Goal: Task Accomplishment & Management: Manage account settings

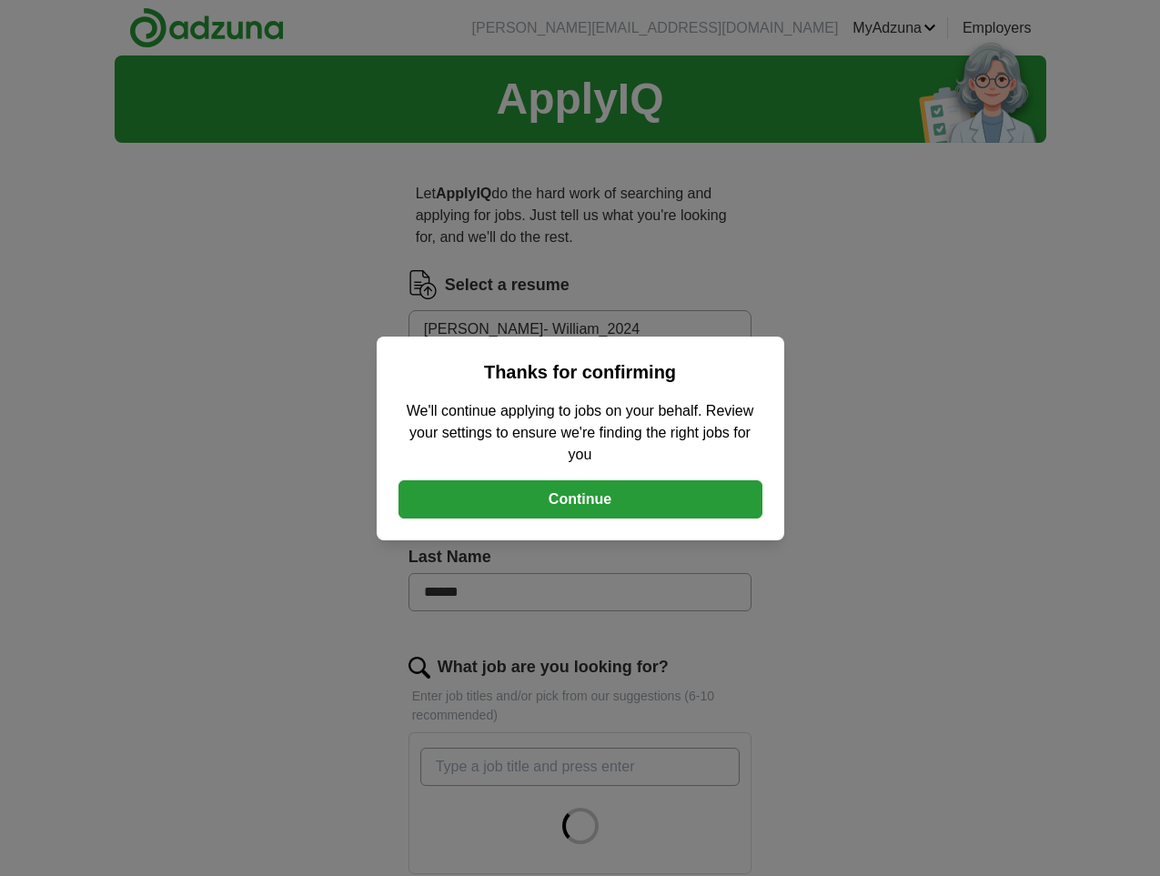
click at [578, 497] on button "Continue" at bounding box center [581, 499] width 364 height 38
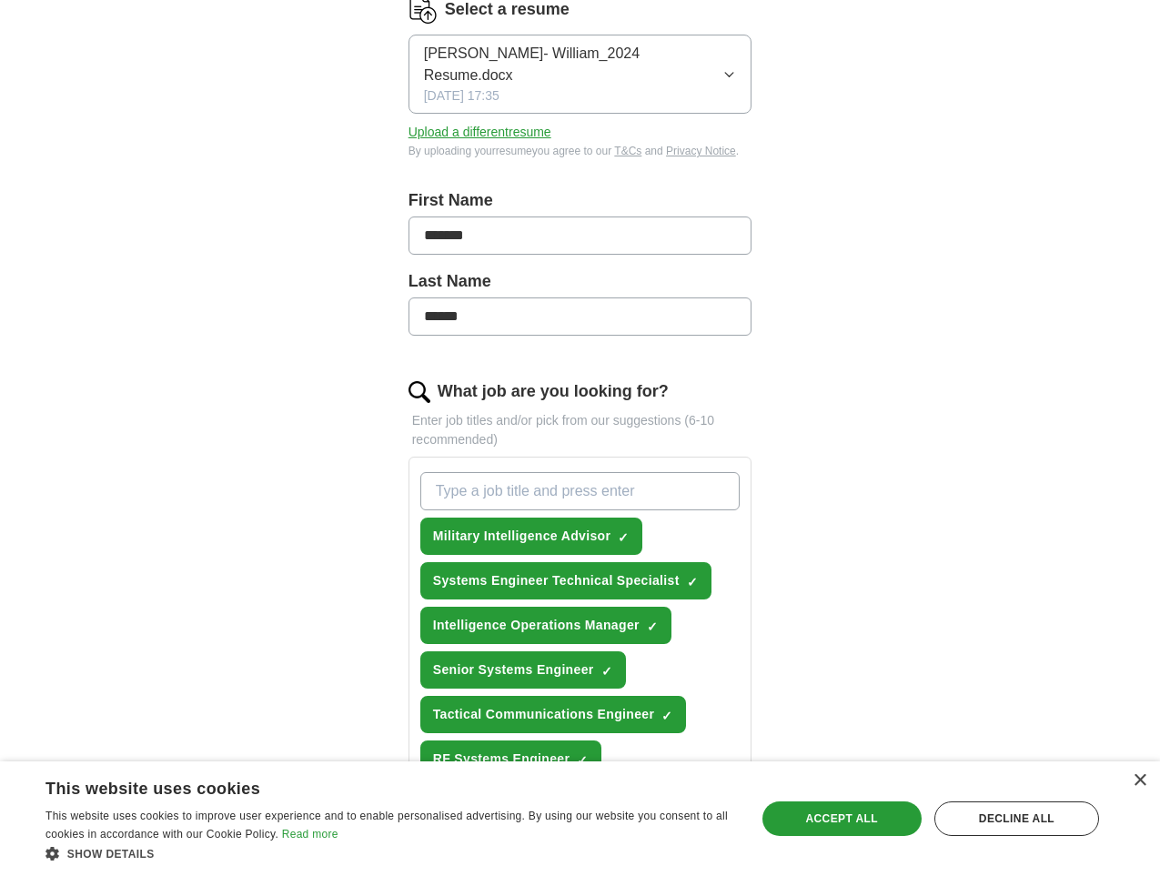
scroll to position [552, 0]
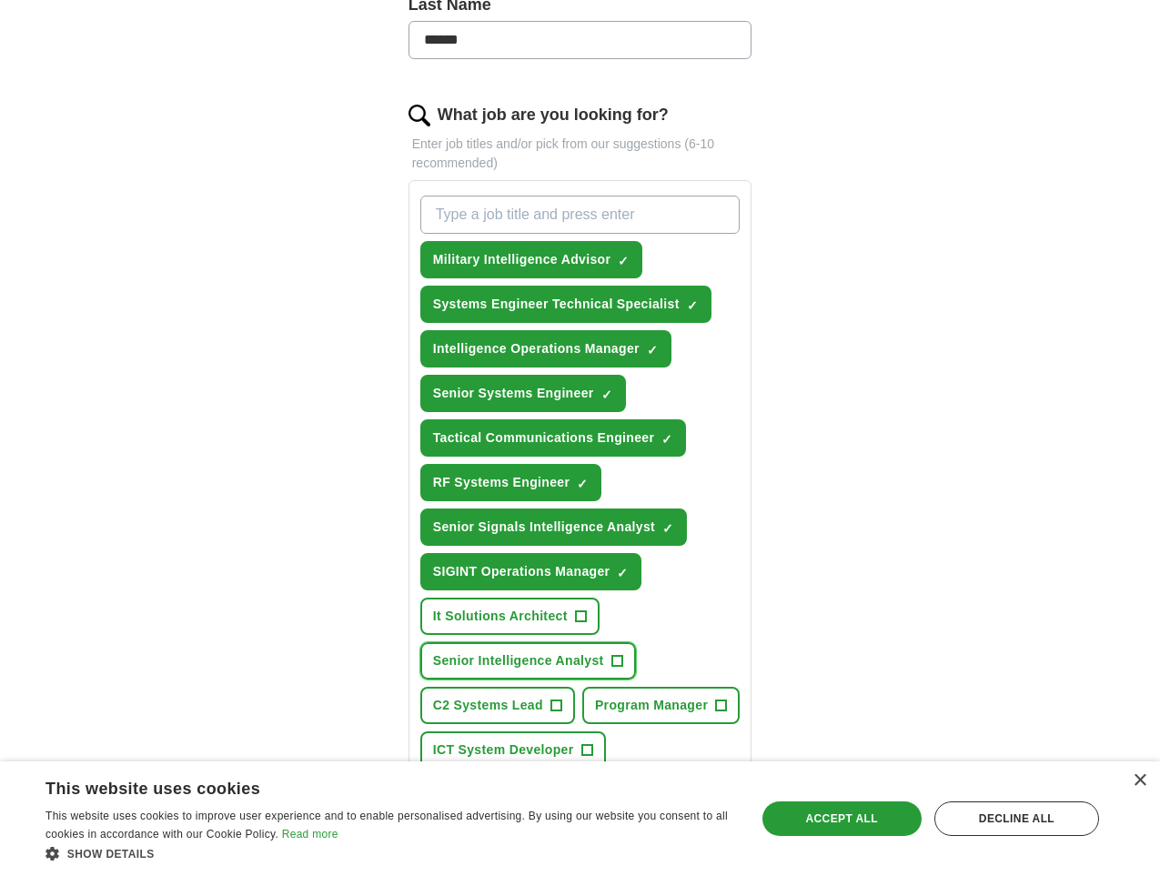
click at [611, 654] on span "+" at bounding box center [616, 661] width 11 height 15
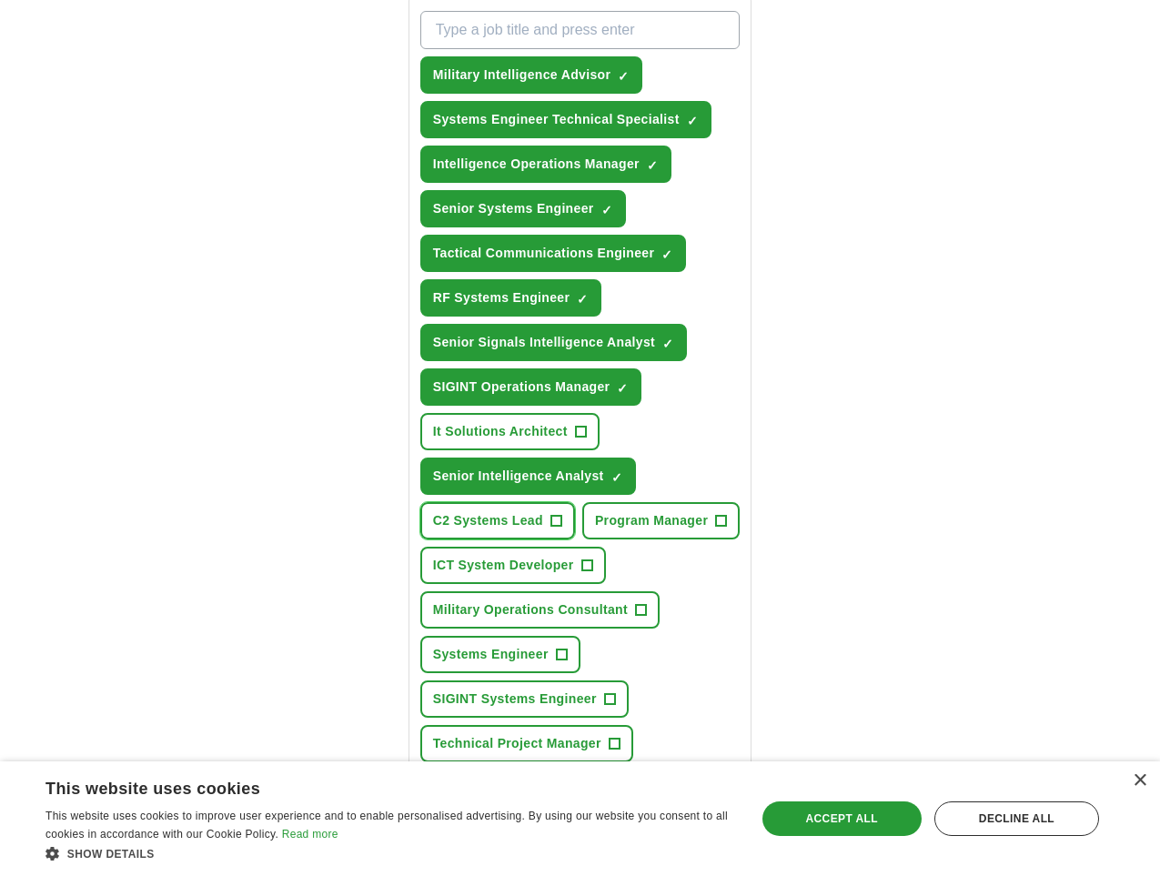
click at [575, 502] on button "C2 Systems Lead +" at bounding box center [497, 520] width 155 height 37
click at [716, 514] on span "+" at bounding box center [721, 521] width 11 height 15
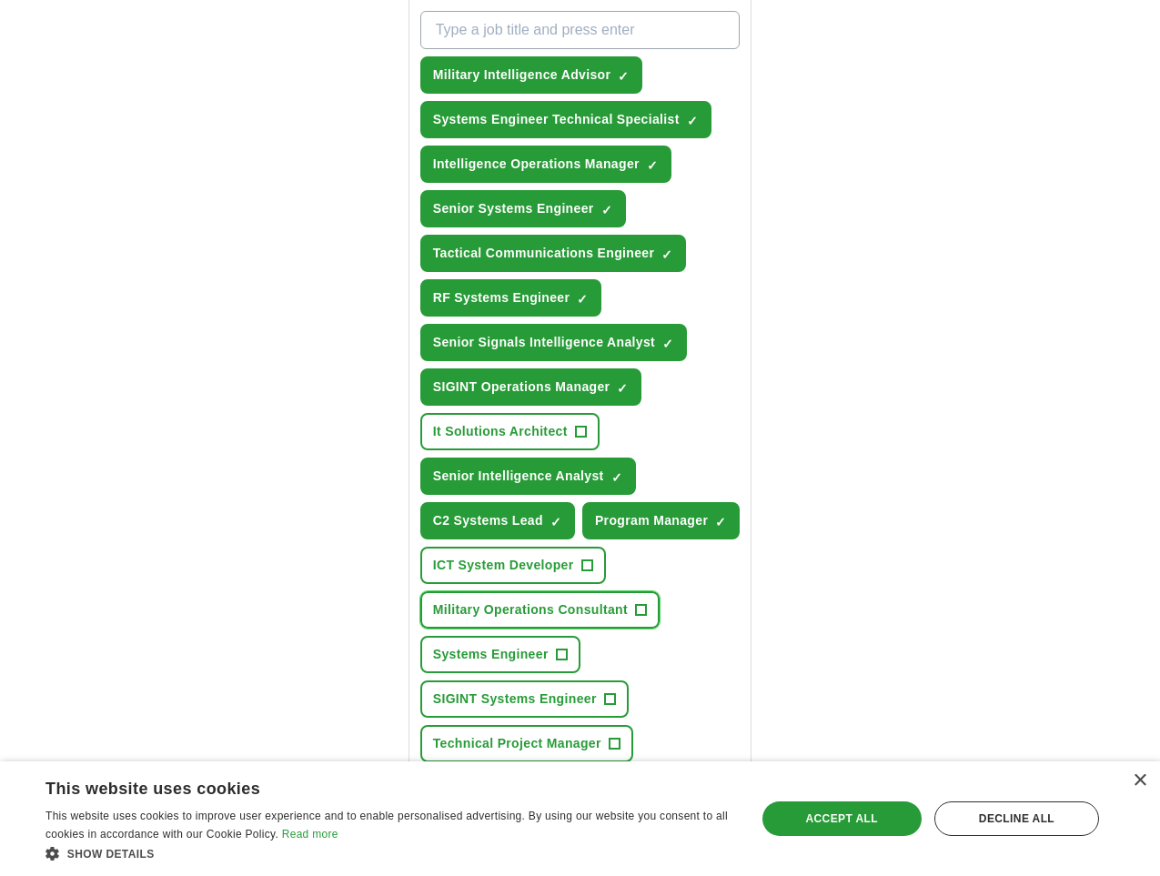
click at [636, 603] on span "+" at bounding box center [641, 610] width 11 height 15
click at [567, 648] on span "+" at bounding box center [561, 655] width 11 height 15
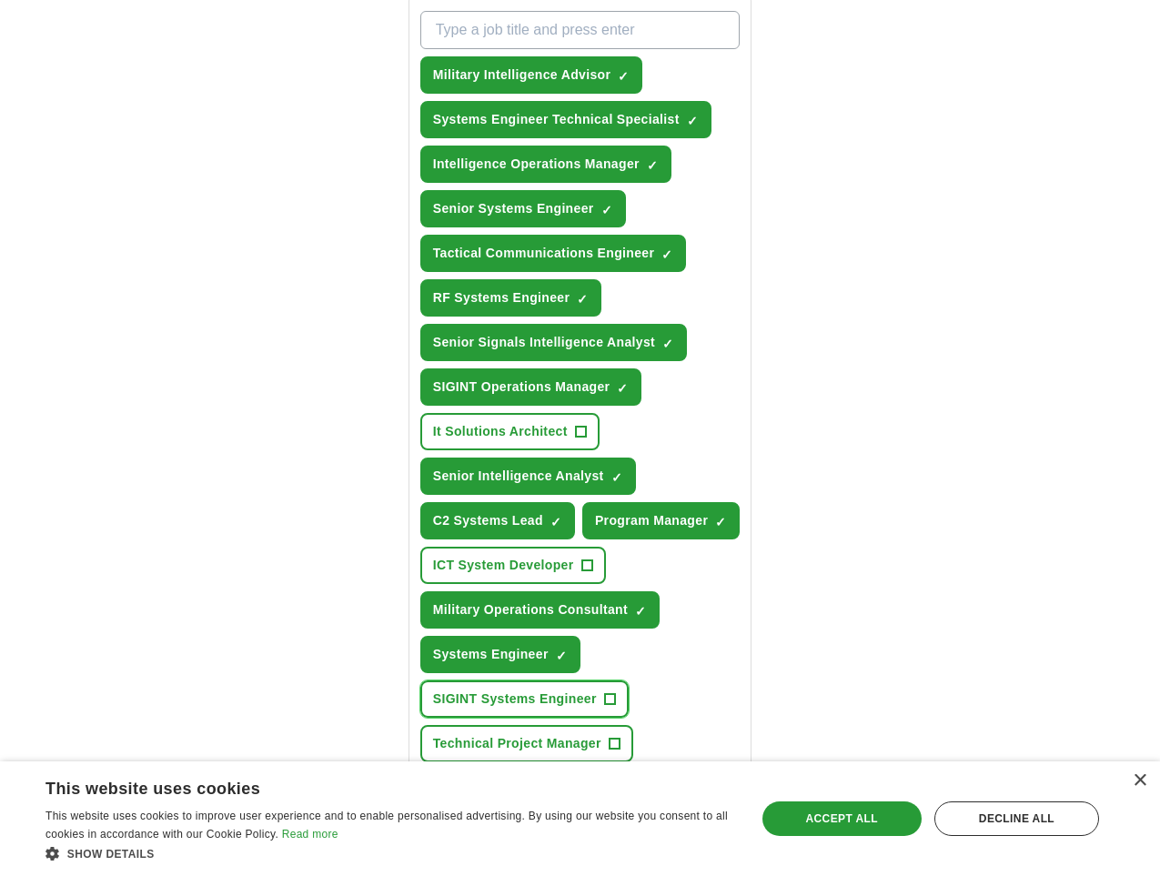
click at [604, 692] on span "+" at bounding box center [609, 699] width 11 height 15
click at [609, 737] on span "+" at bounding box center [614, 744] width 11 height 15
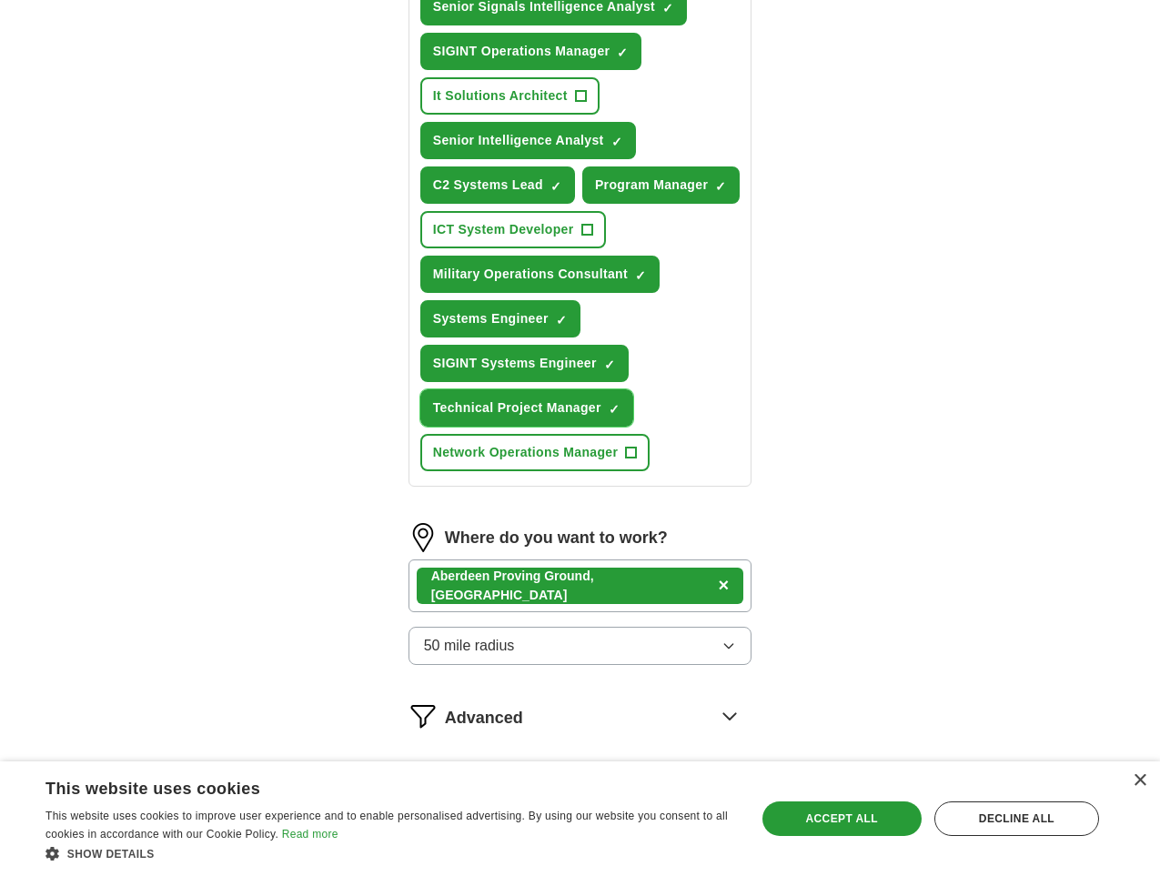
scroll to position [1081, 0]
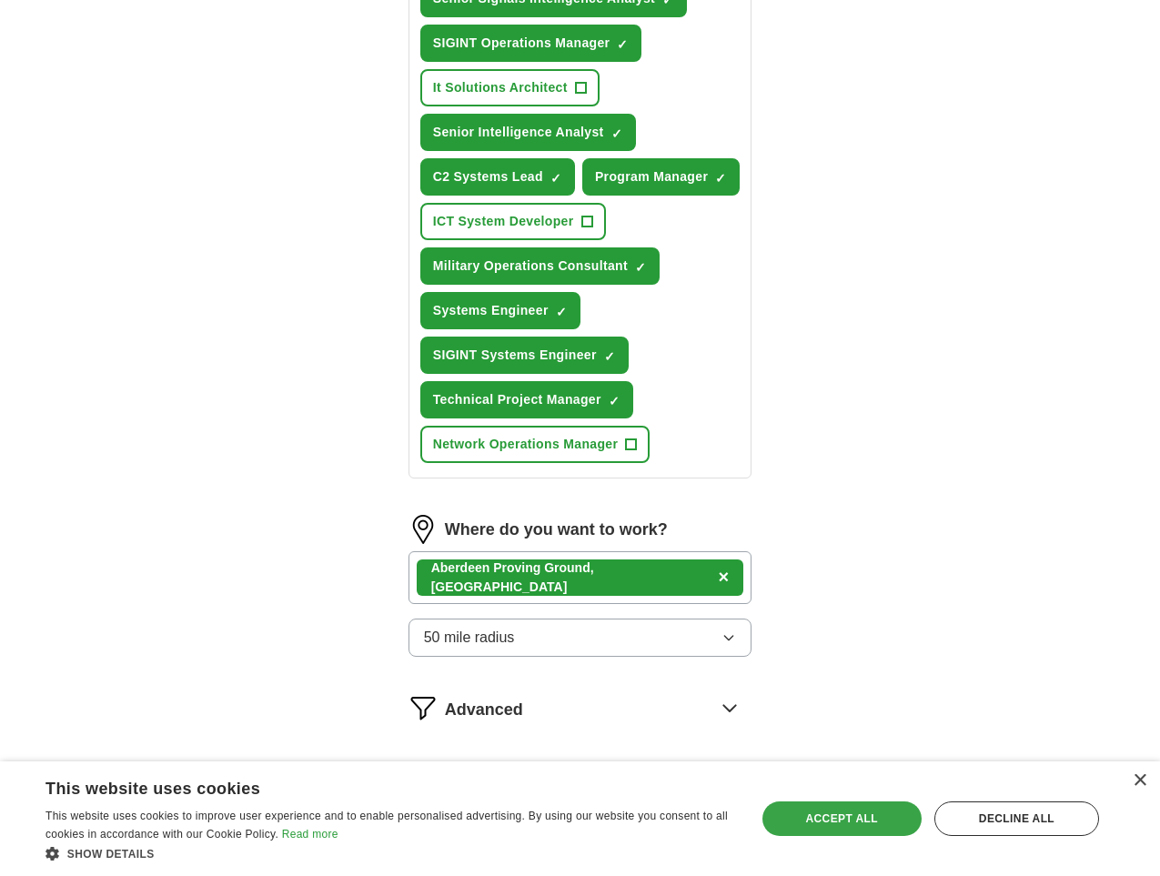
click at [825, 817] on div "Accept all" at bounding box center [842, 819] width 159 height 35
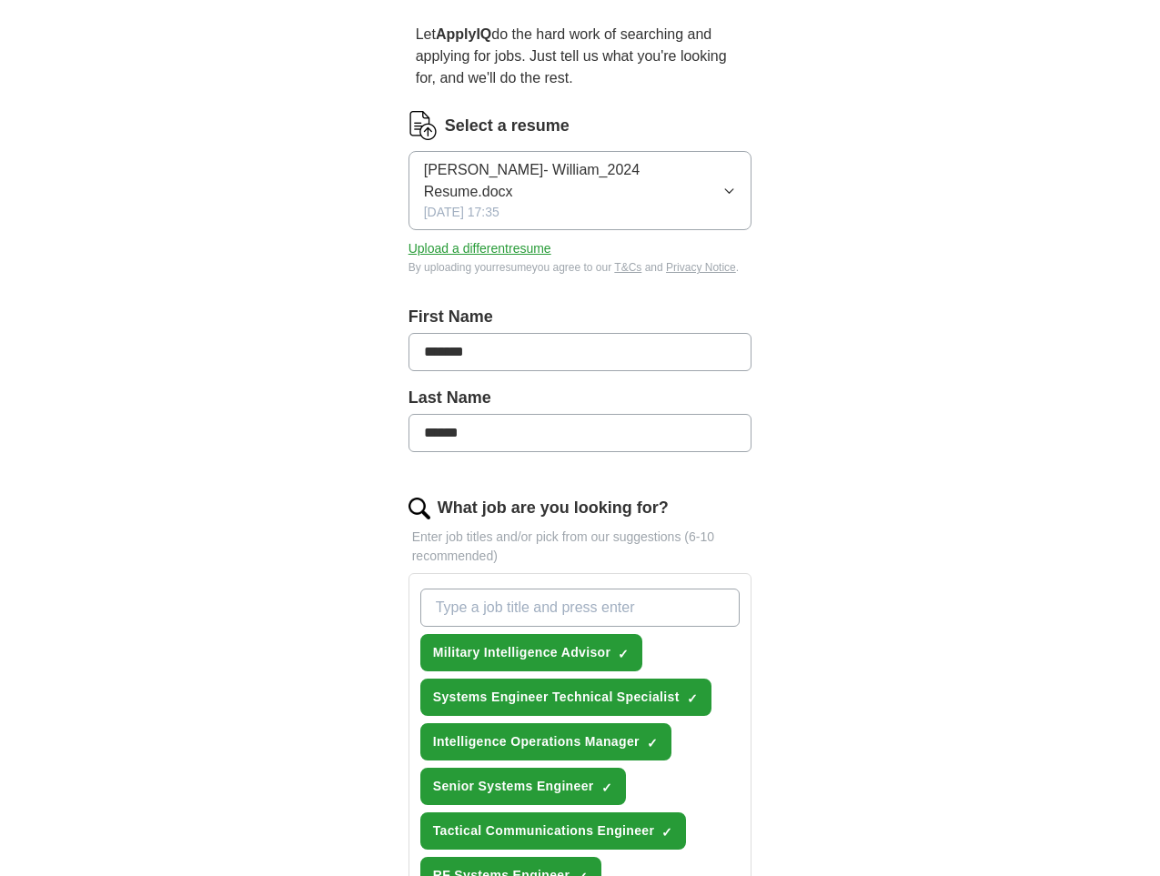
scroll to position [0, 0]
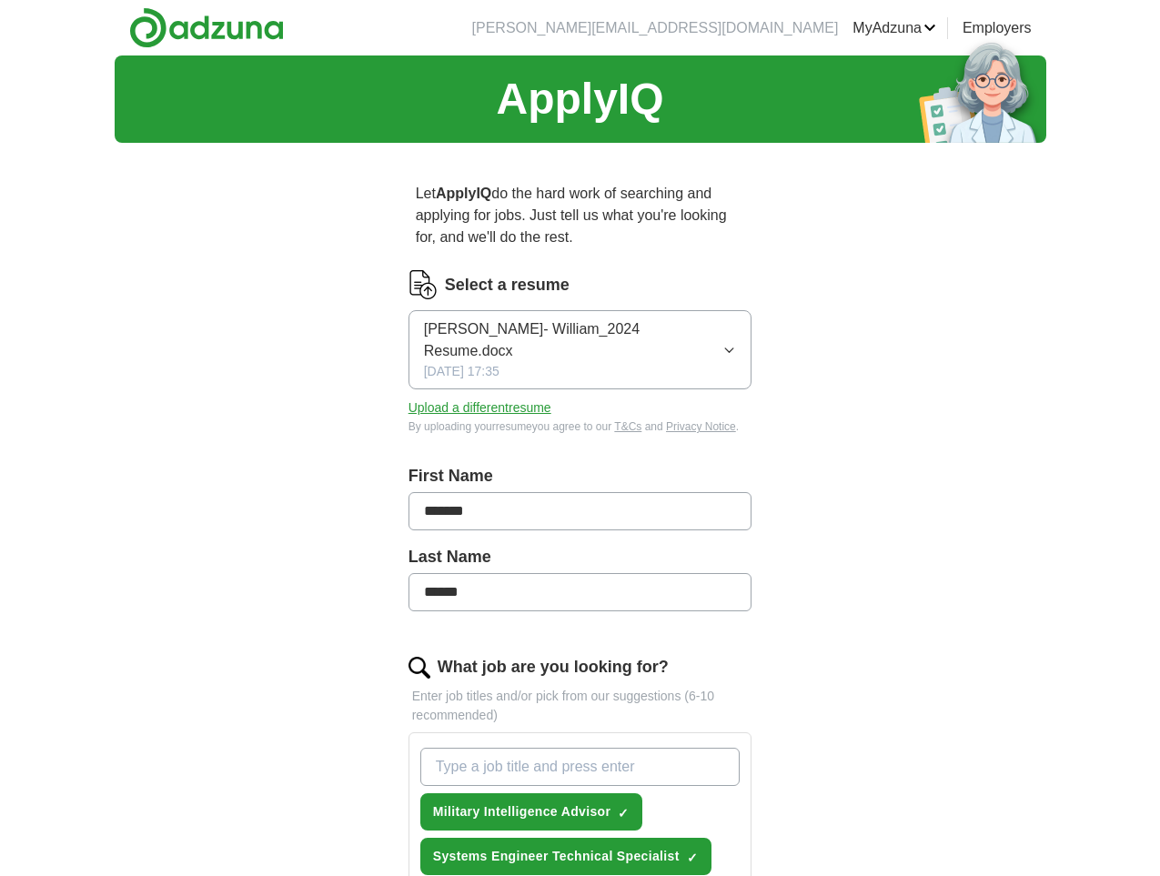
click at [736, 343] on icon "button" at bounding box center [730, 350] width 14 height 15
click at [449, 399] on button "Upload a different resume" at bounding box center [480, 408] width 143 height 19
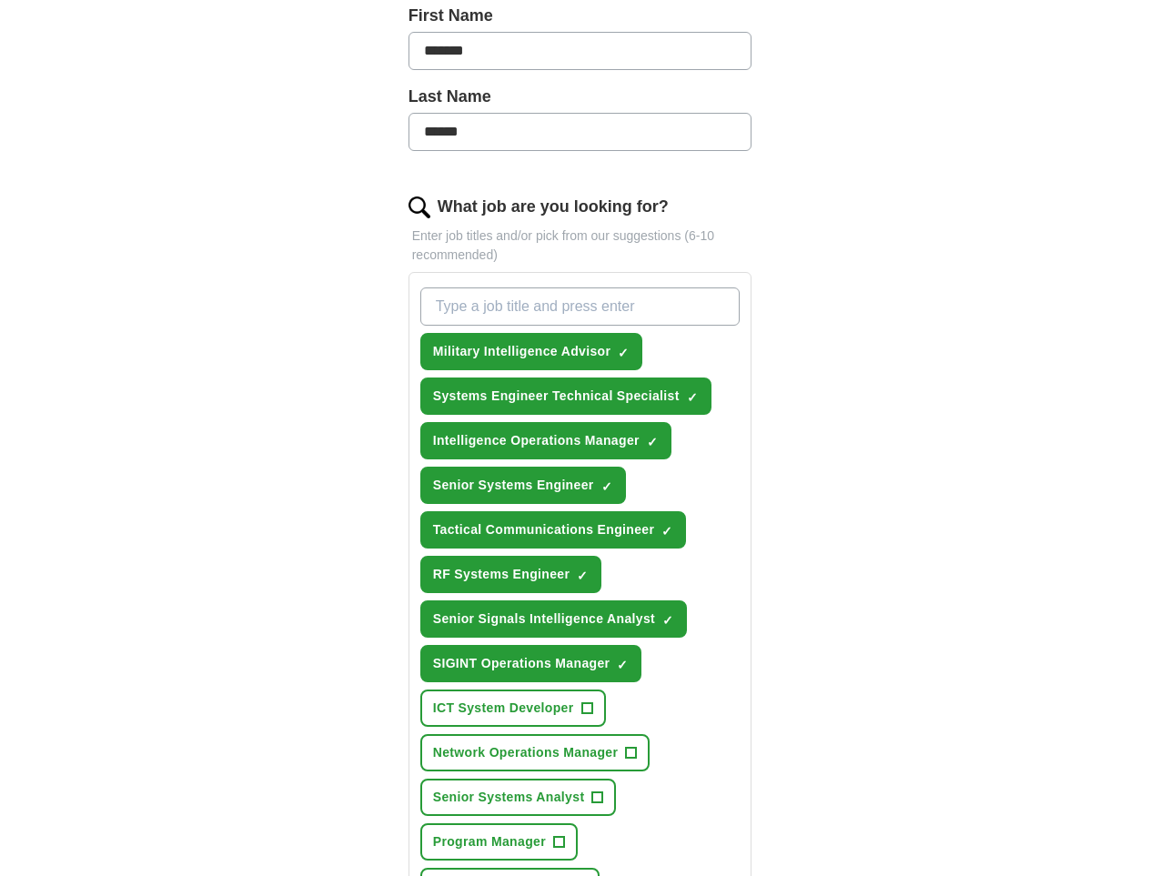
scroll to position [736, 0]
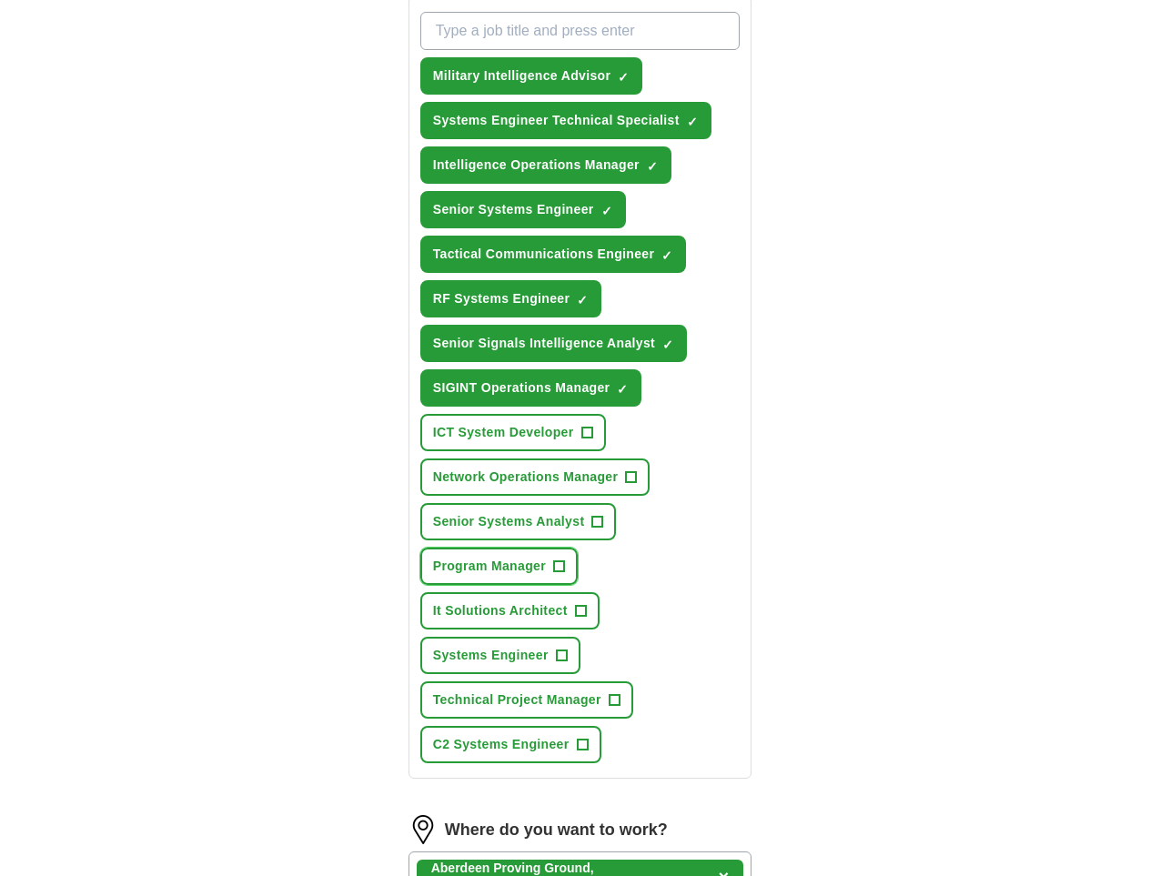
click at [564, 560] on span "+" at bounding box center [558, 567] width 11 height 15
click at [567, 649] on span "+" at bounding box center [561, 656] width 11 height 15
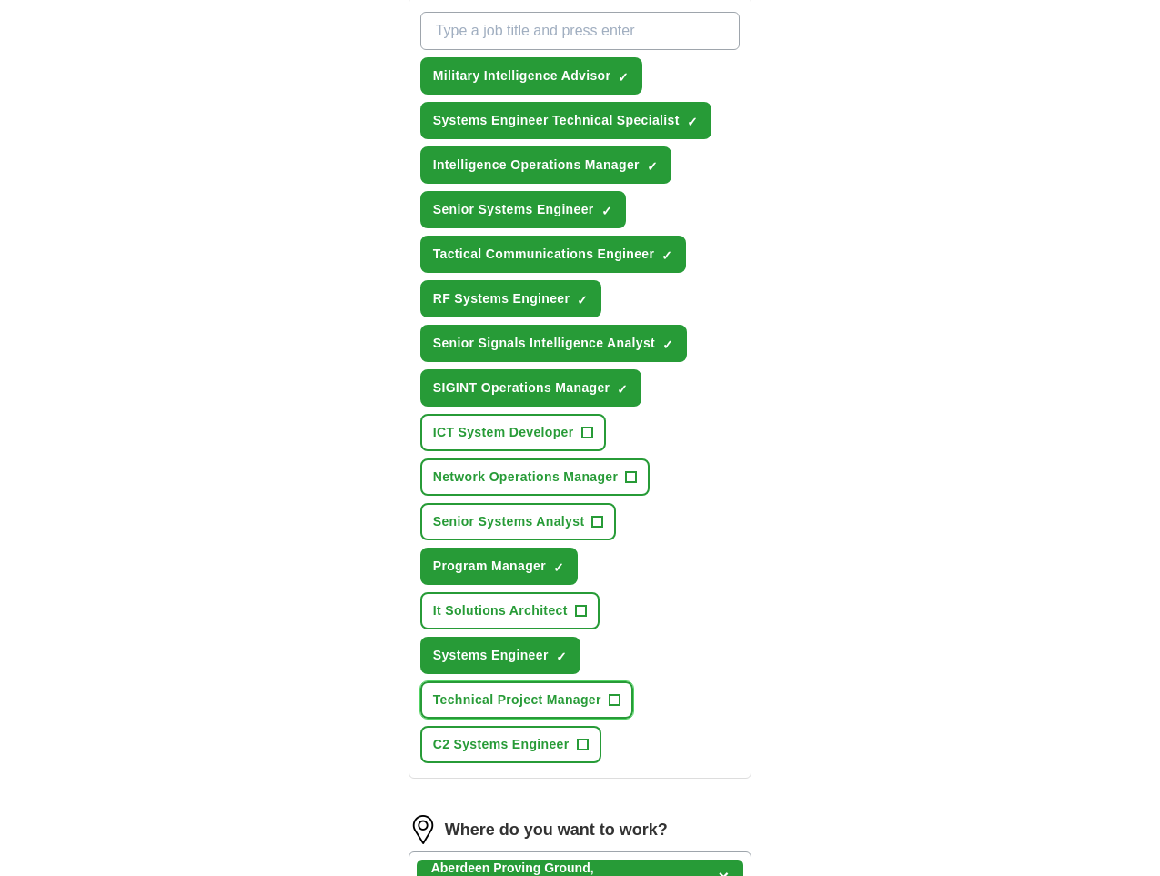
click at [609, 693] on span "+" at bounding box center [614, 700] width 11 height 15
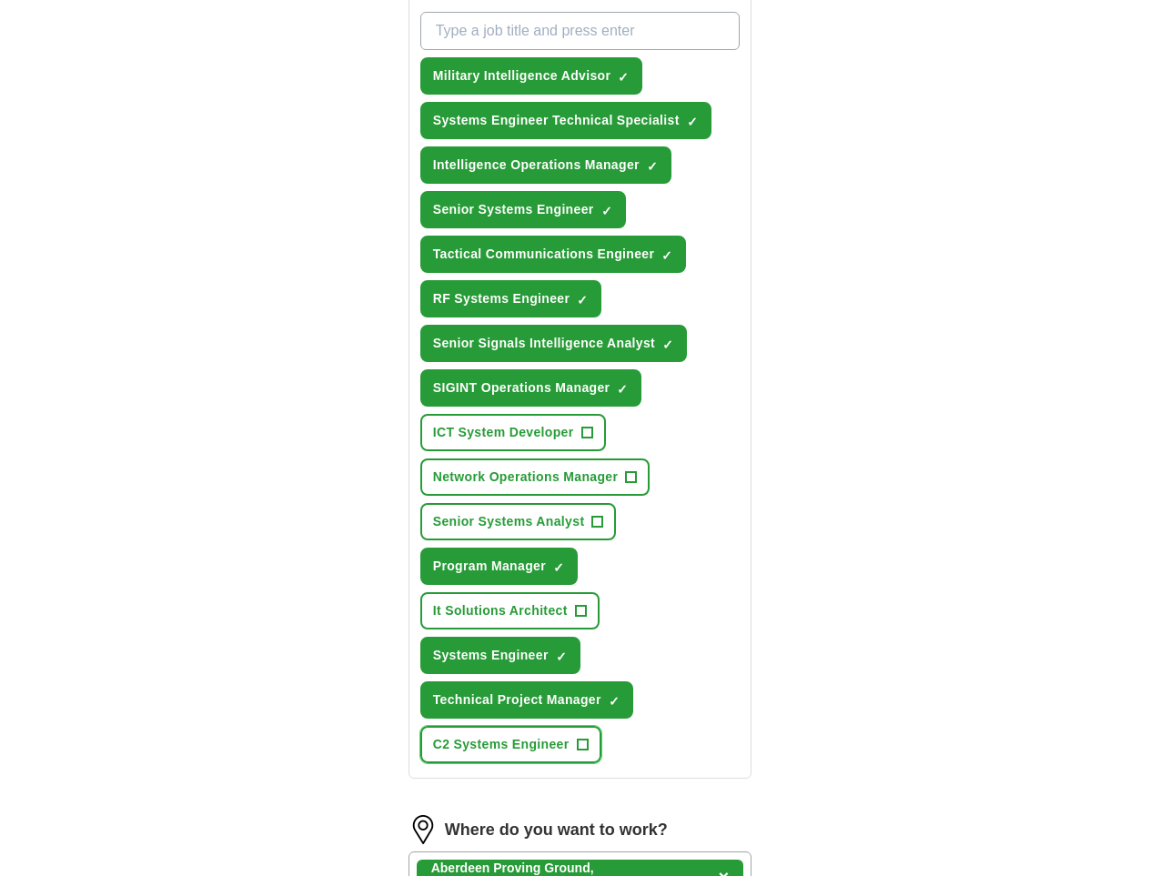
click at [588, 738] on span "+" at bounding box center [582, 745] width 11 height 15
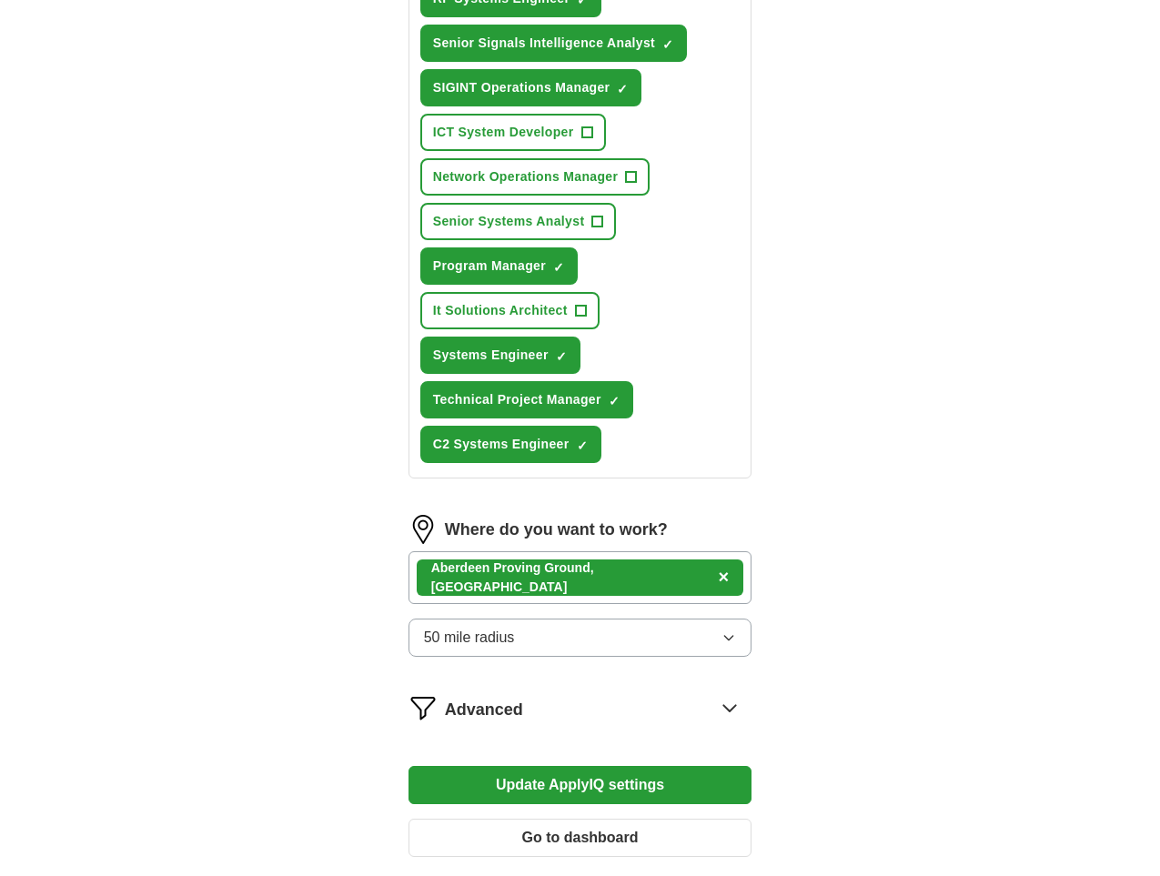
click at [571, 766] on button "Update ApplyIQ settings" at bounding box center [581, 785] width 344 height 38
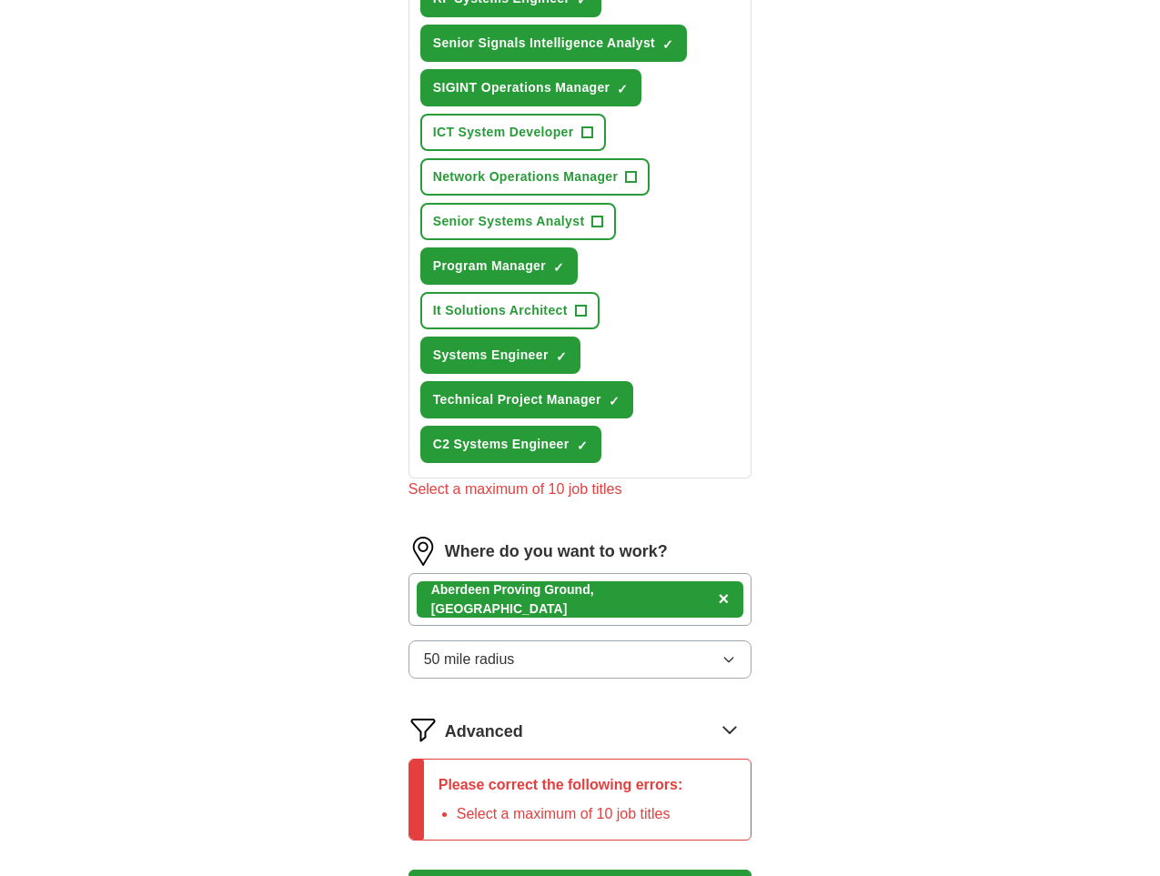
scroll to position [668, 0]
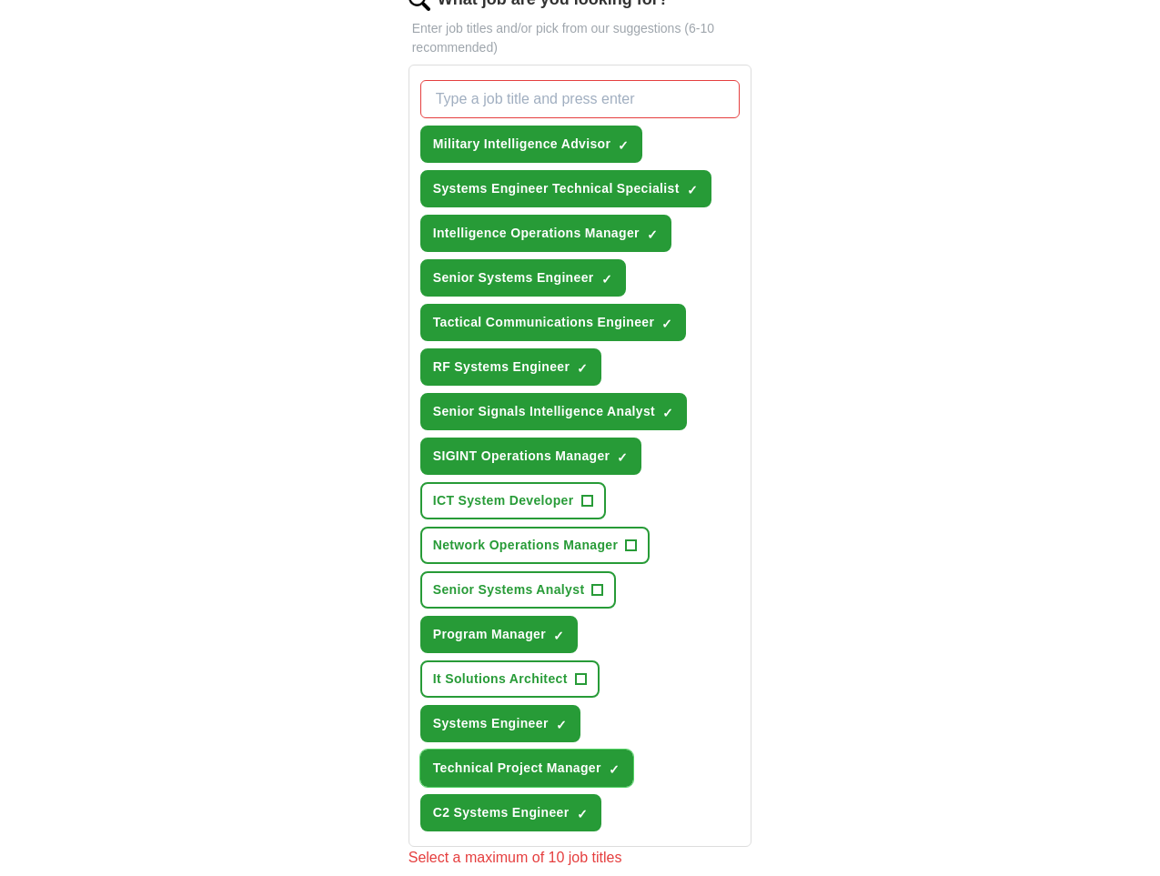
click at [0, 0] on span "×" at bounding box center [0, 0] width 0 height 0
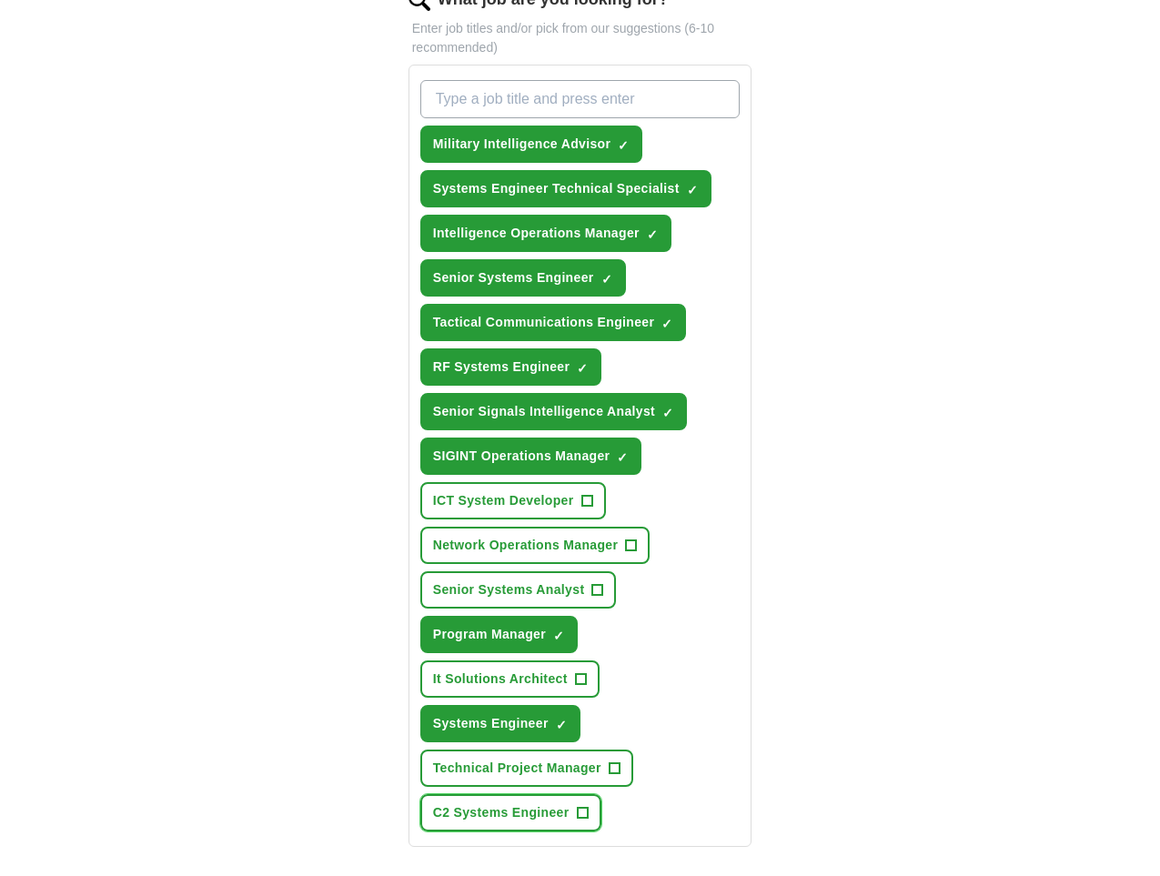
scroll to position [945, 0]
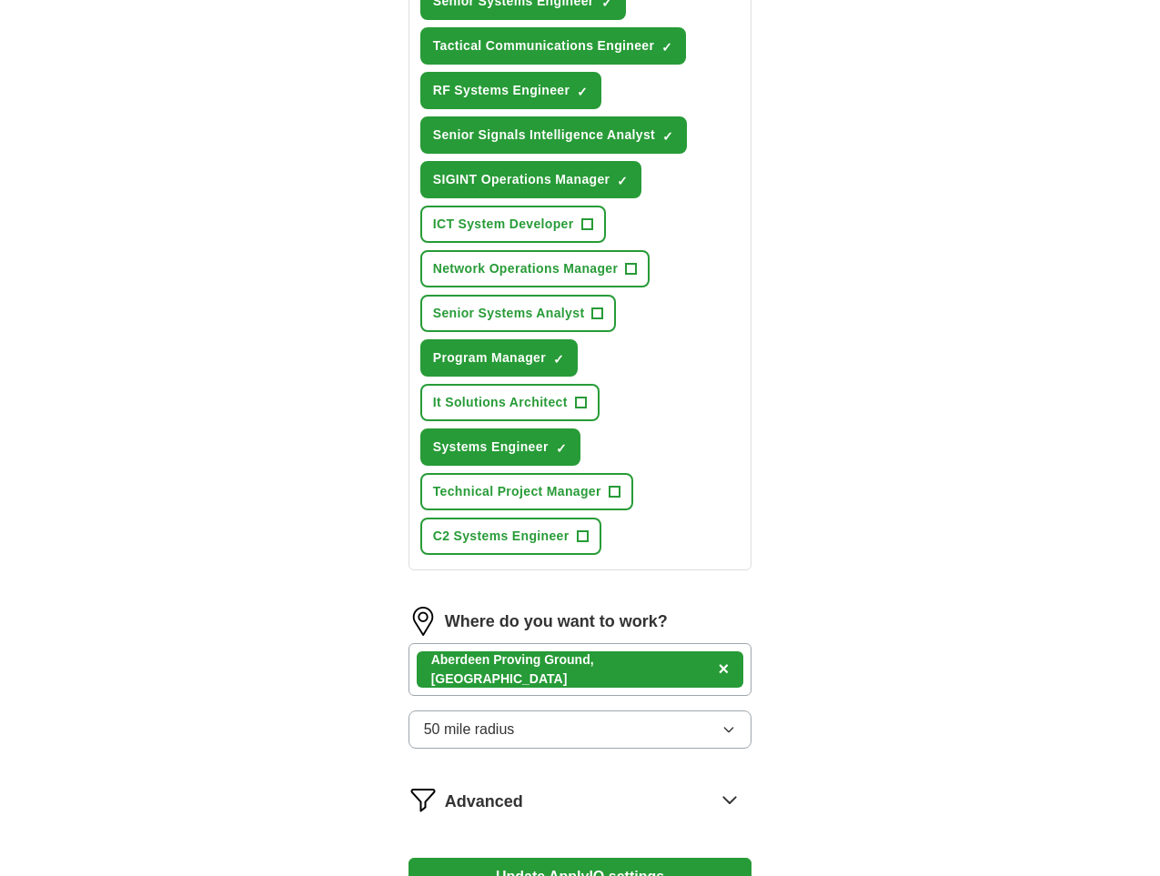
click at [600, 858] on button "Update ApplyIQ settings" at bounding box center [581, 877] width 344 height 38
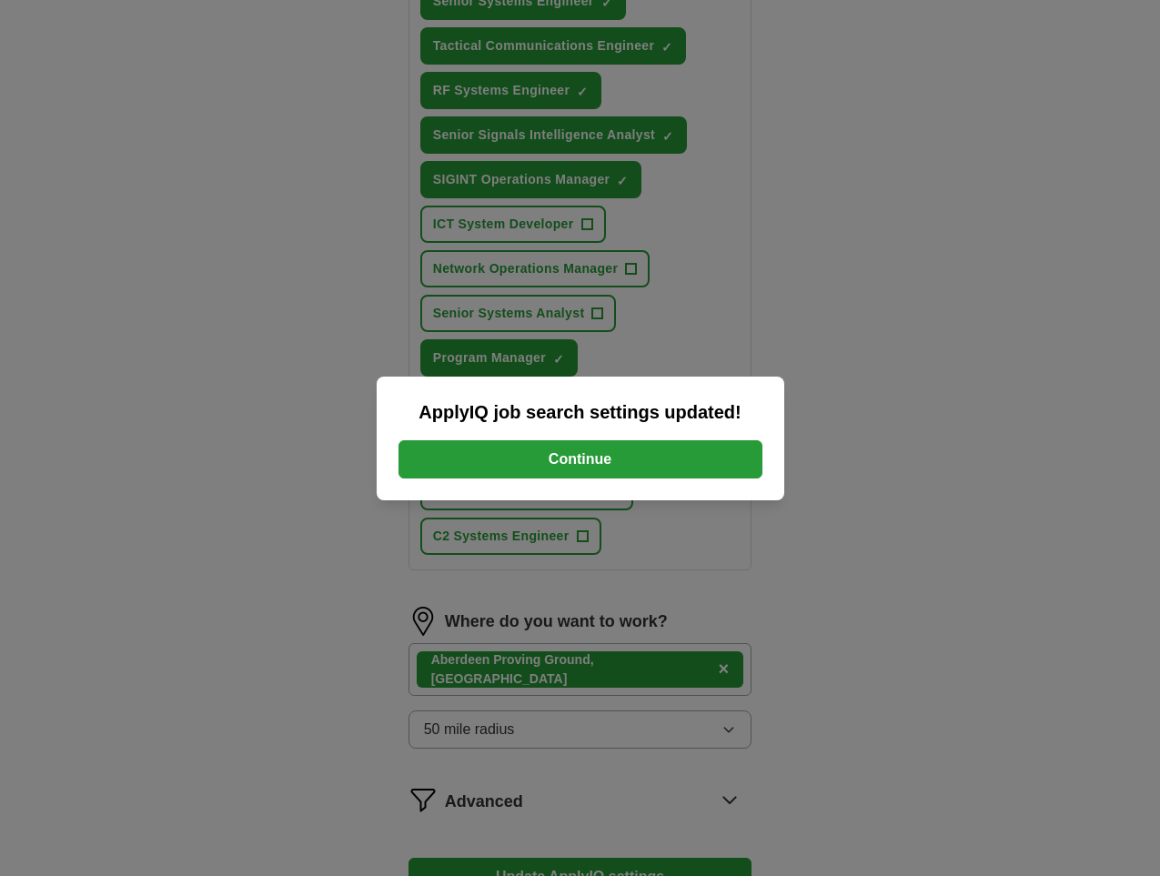
click at [613, 464] on button "Continue" at bounding box center [581, 459] width 364 height 38
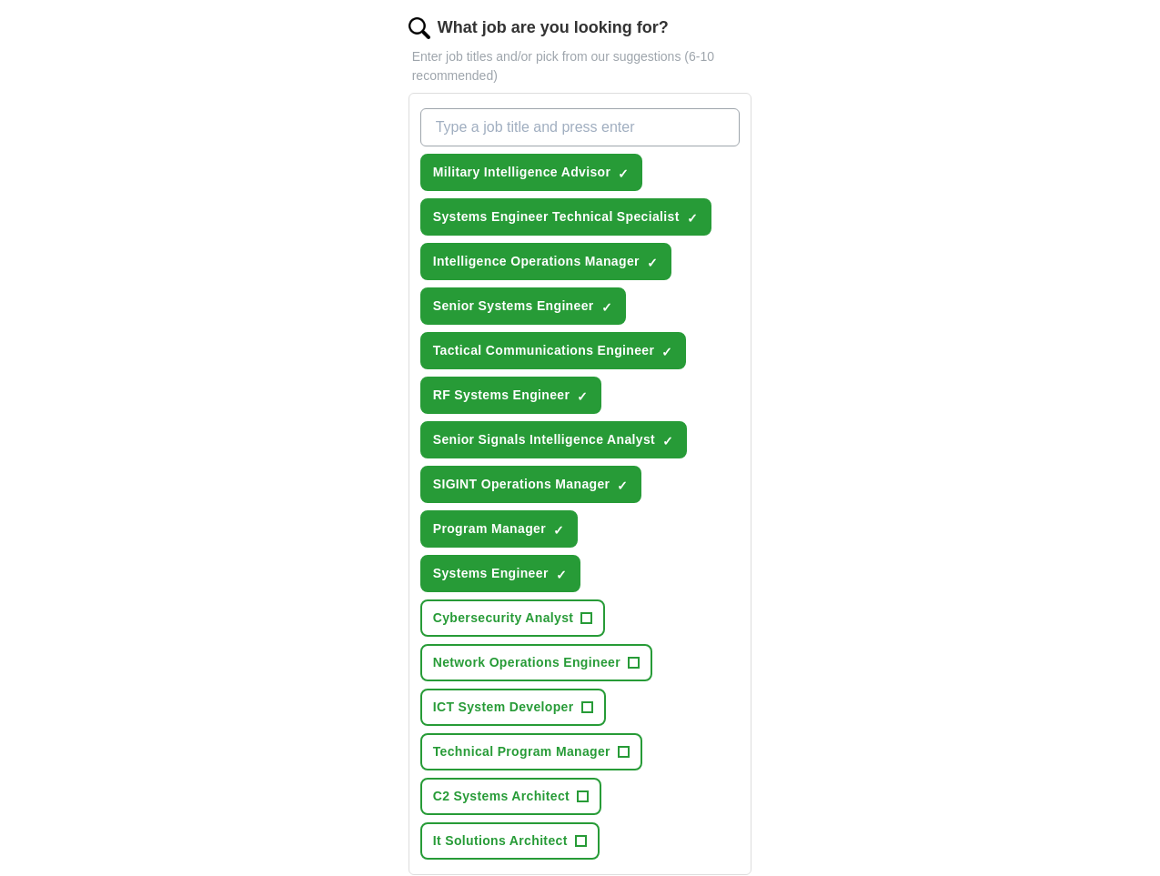
scroll to position [1036, 0]
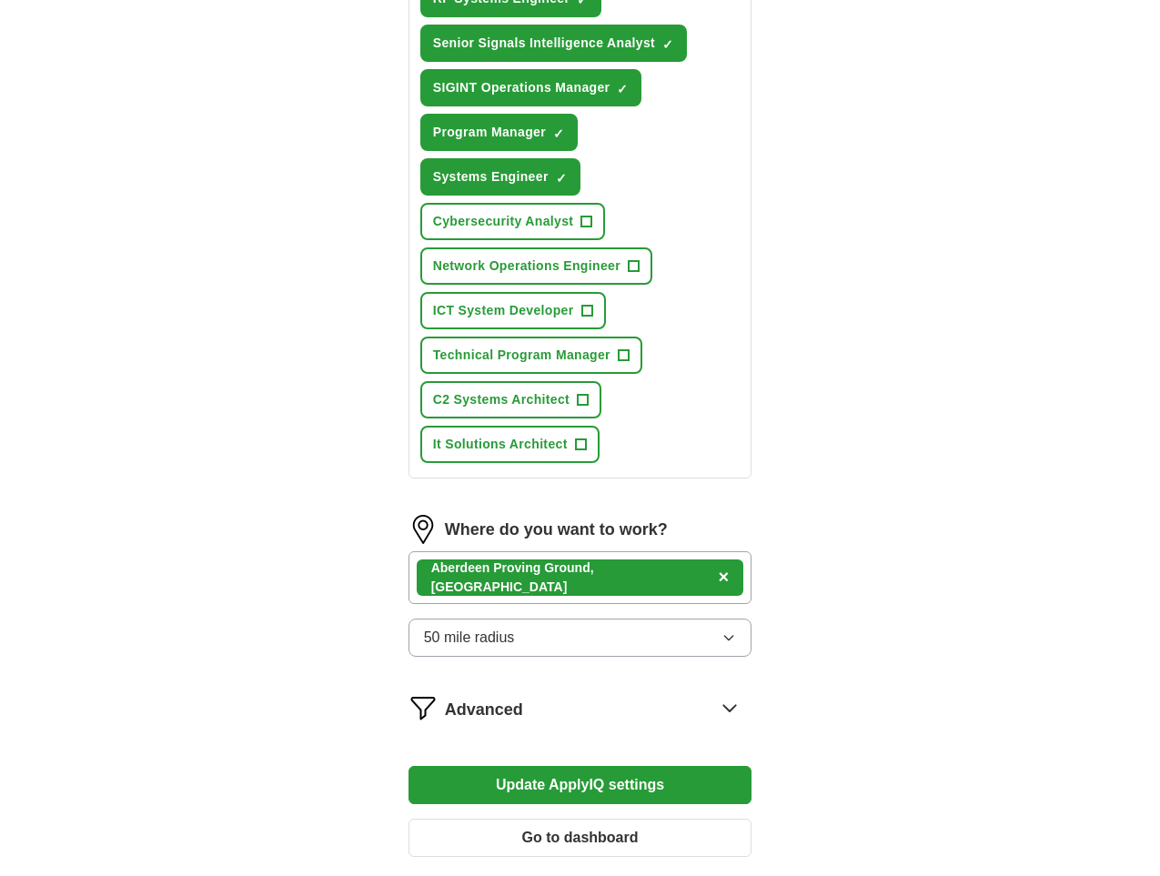
click at [744, 693] on icon at bounding box center [729, 707] width 29 height 29
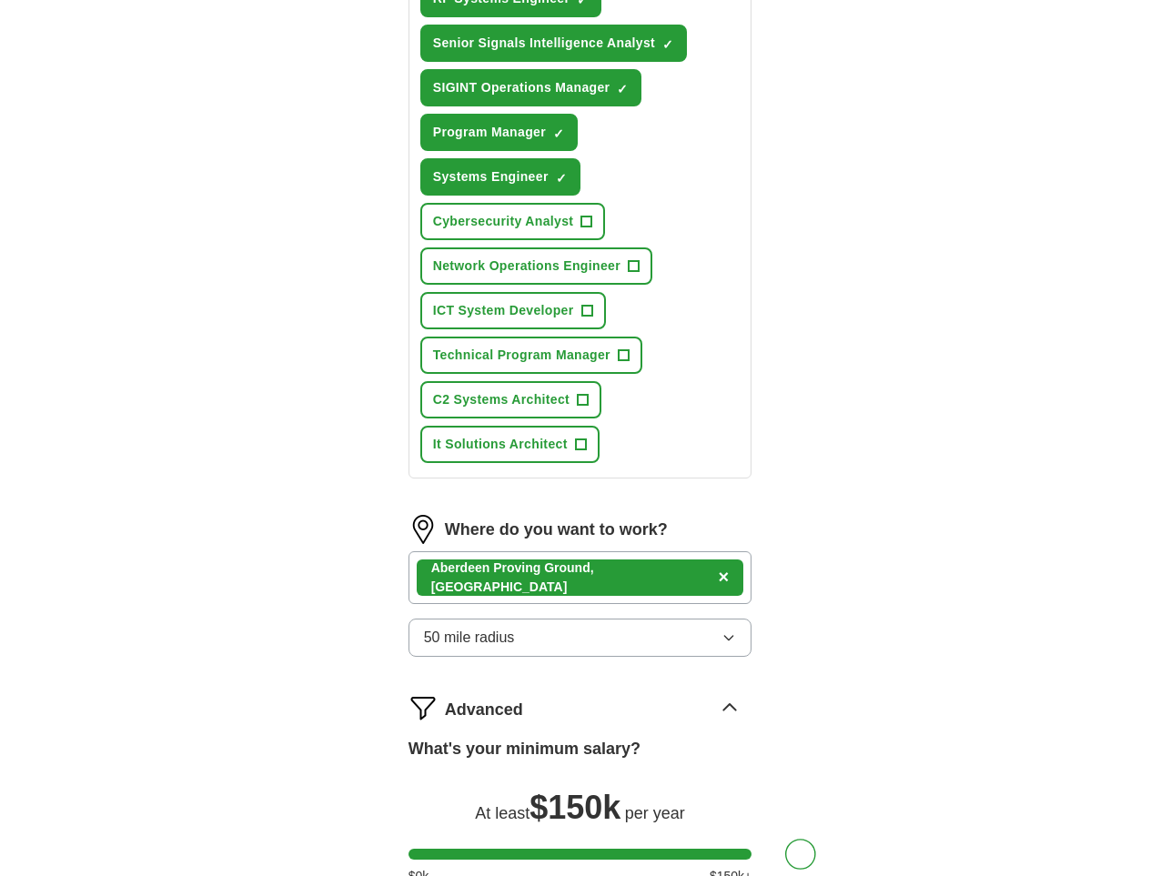
scroll to position [1215, 0]
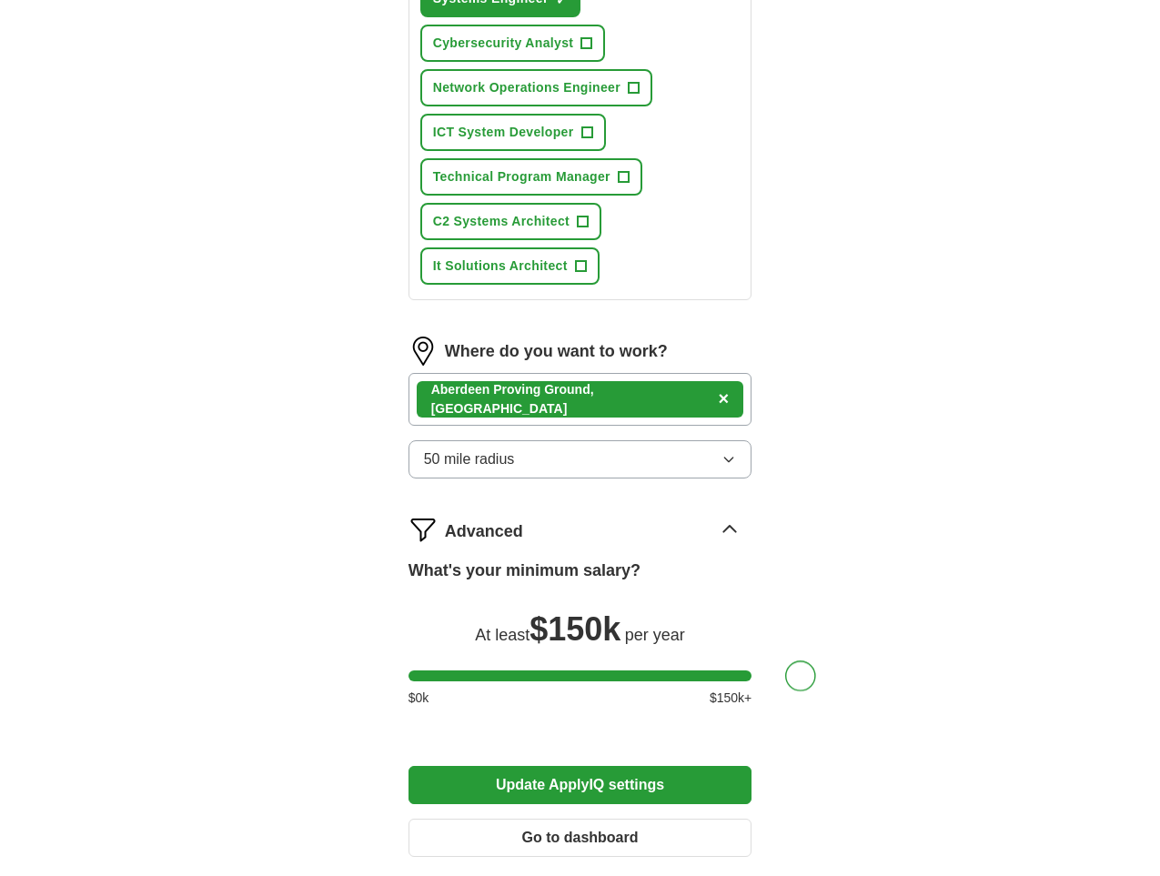
drag, startPoint x: 773, startPoint y: 475, endPoint x: 813, endPoint y: 475, distance: 40.0
click at [785, 661] on div at bounding box center [800, 676] width 31 height 31
drag, startPoint x: 771, startPoint y: 482, endPoint x: 854, endPoint y: 484, distance: 82.8
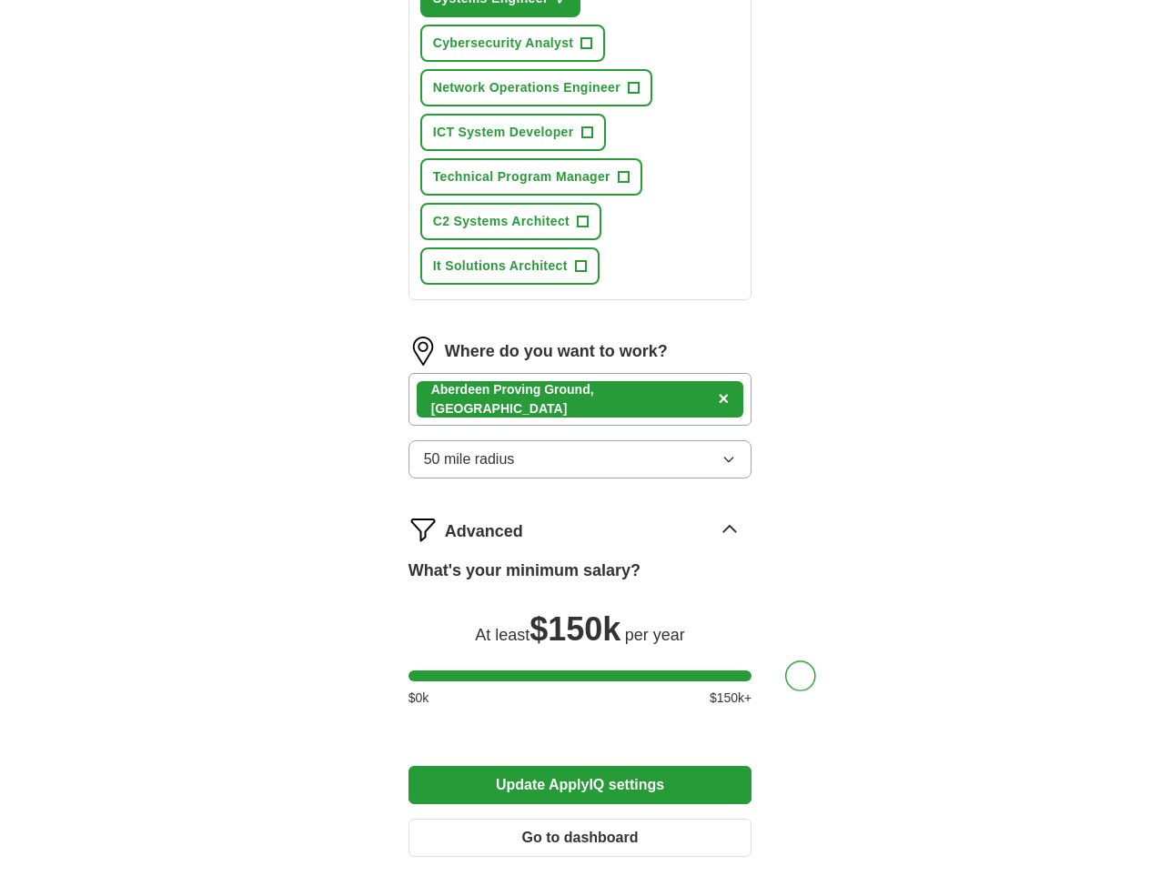
scroll to position [0, 0]
click at [575, 766] on button "Update ApplyIQ settings" at bounding box center [581, 785] width 344 height 38
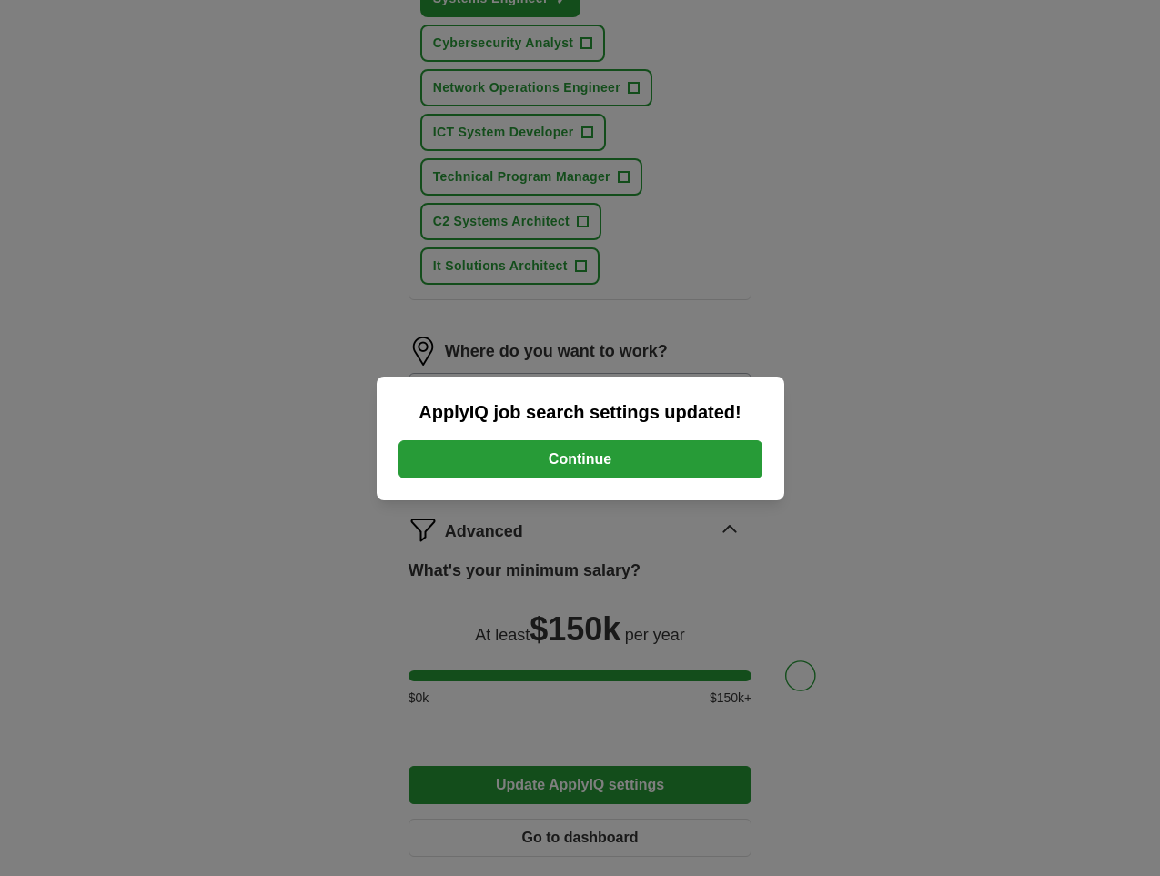
click at [597, 450] on button "Continue" at bounding box center [581, 459] width 364 height 38
